Goal: Information Seeking & Learning: Find specific fact

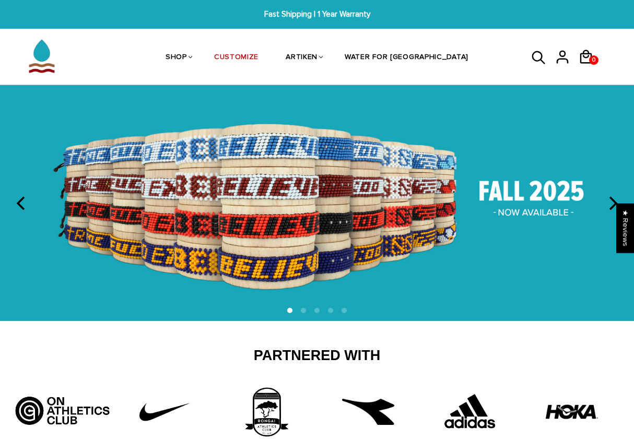
click at [534, 57] on icon at bounding box center [538, 57] width 13 height 13
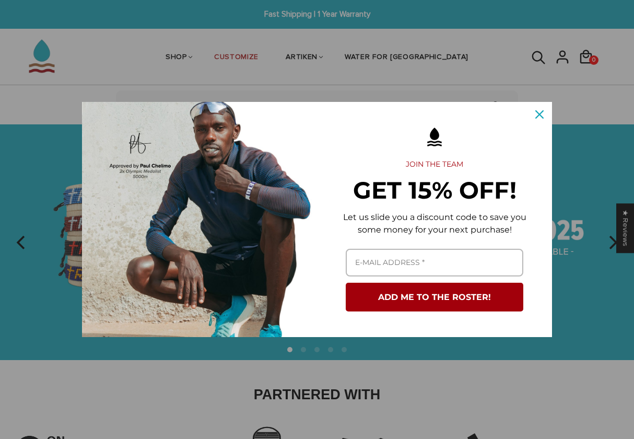
click at [538, 118] on icon "close icon" at bounding box center [540, 114] width 8 height 8
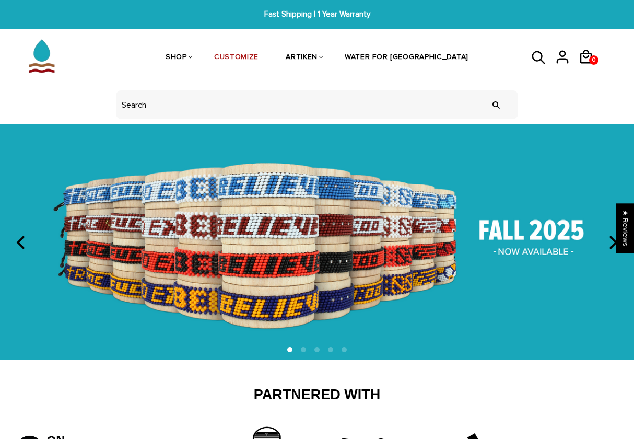
click at [537, 56] on icon at bounding box center [540, 57] width 16 height 25
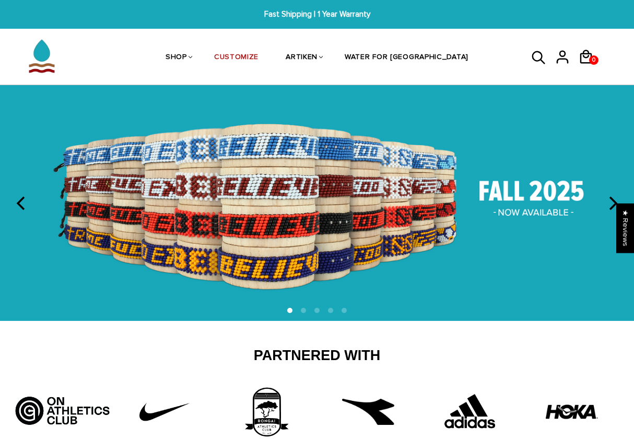
click at [538, 55] on icon at bounding box center [540, 57] width 16 height 25
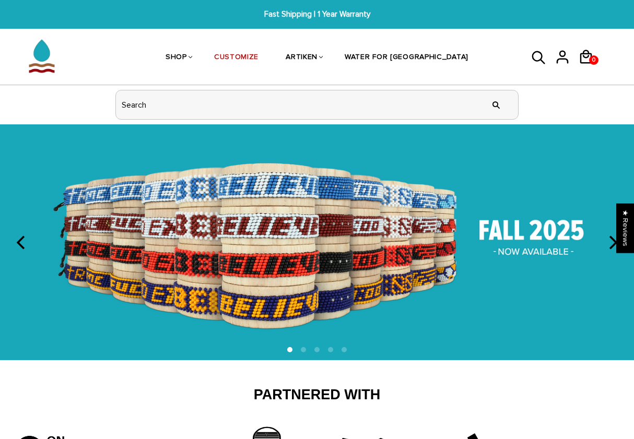
click at [216, 109] on input "header search" at bounding box center [317, 104] width 402 height 29
type input "one day"
click at [497, 104] on input "" at bounding box center [496, 104] width 21 height 39
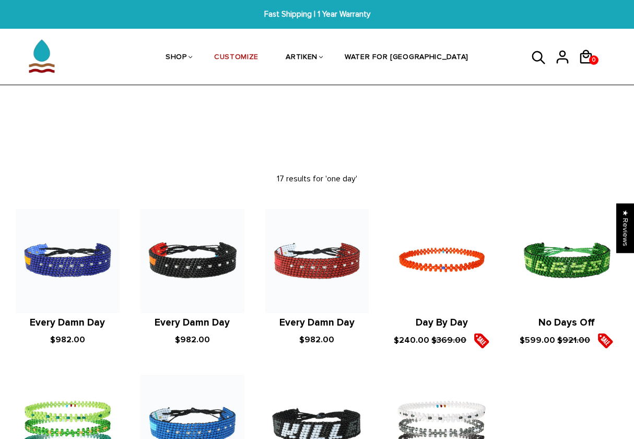
click at [538, 59] on icon at bounding box center [540, 57] width 16 height 25
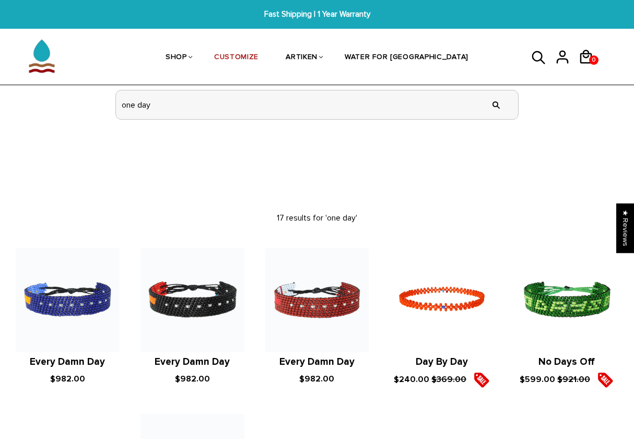
click at [259, 107] on input "one day" at bounding box center [317, 104] width 402 height 29
type input "o"
type input "miss daisy"
click at [497, 104] on input "" at bounding box center [496, 104] width 21 height 39
